Goal: Leave review/rating: Leave review/rating

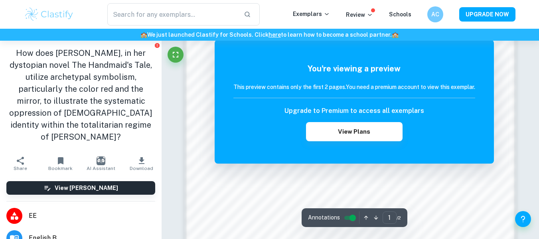
scroll to position [639, 0]
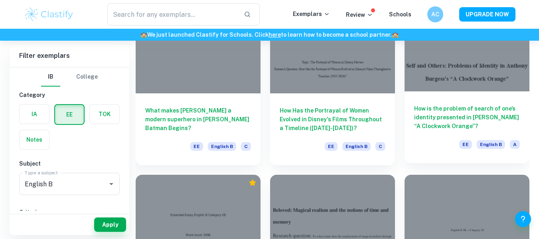
scroll to position [1672, 0]
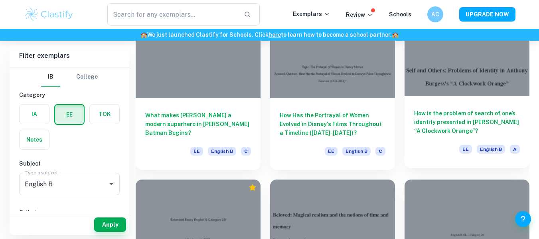
click at [477, 132] on h6 "How is the problem of search of one’s identity presented in Anthony Burgess’s “…" at bounding box center [467, 122] width 106 height 26
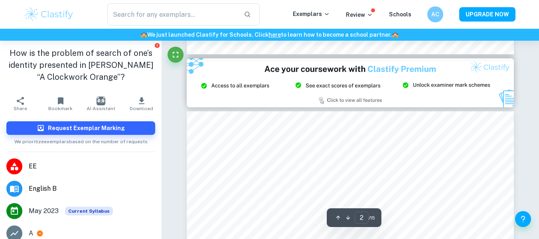
type input "3"
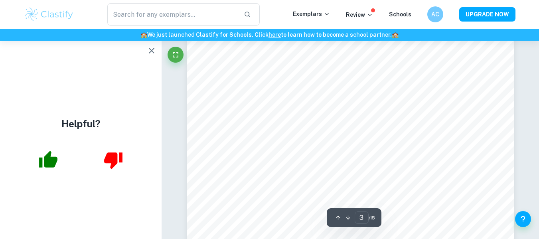
scroll to position [1290, 0]
